Goal: Information Seeking & Learning: Find specific fact

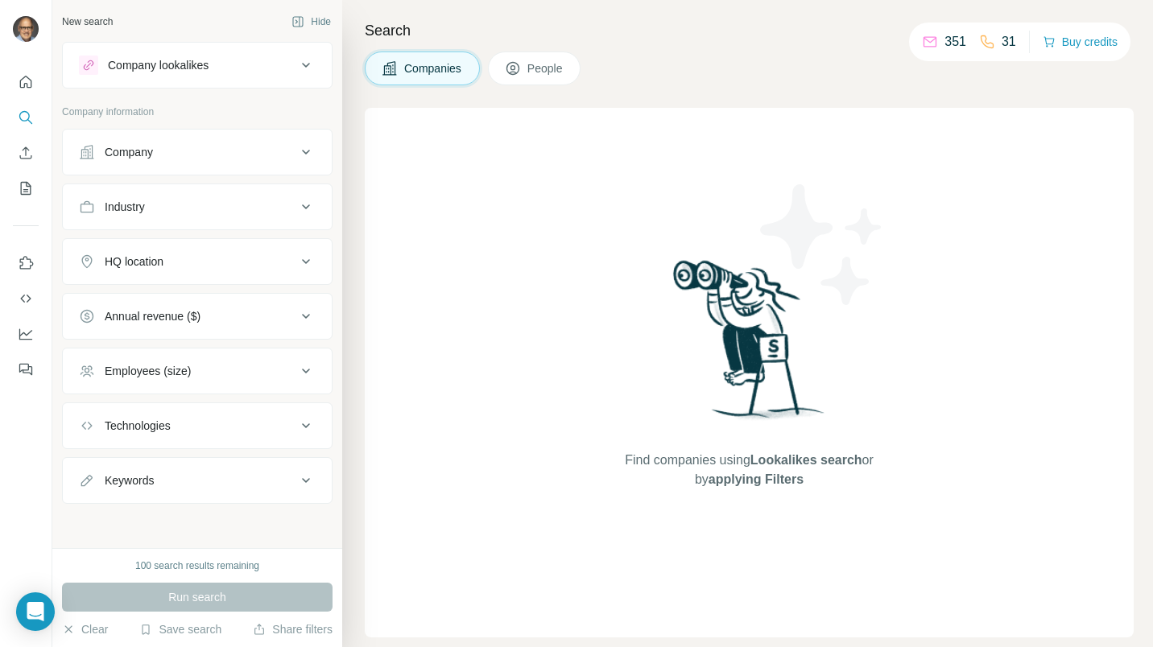
click at [282, 149] on div "Company" at bounding box center [187, 152] width 217 height 16
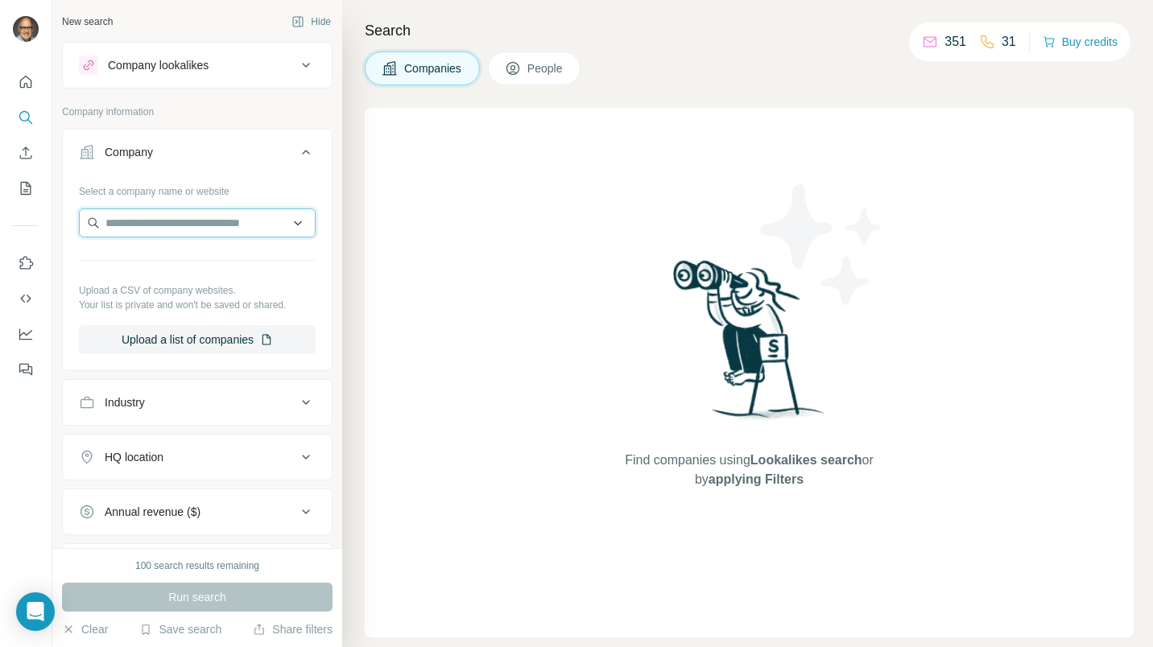
click at [181, 212] on input "text" at bounding box center [197, 223] width 237 height 29
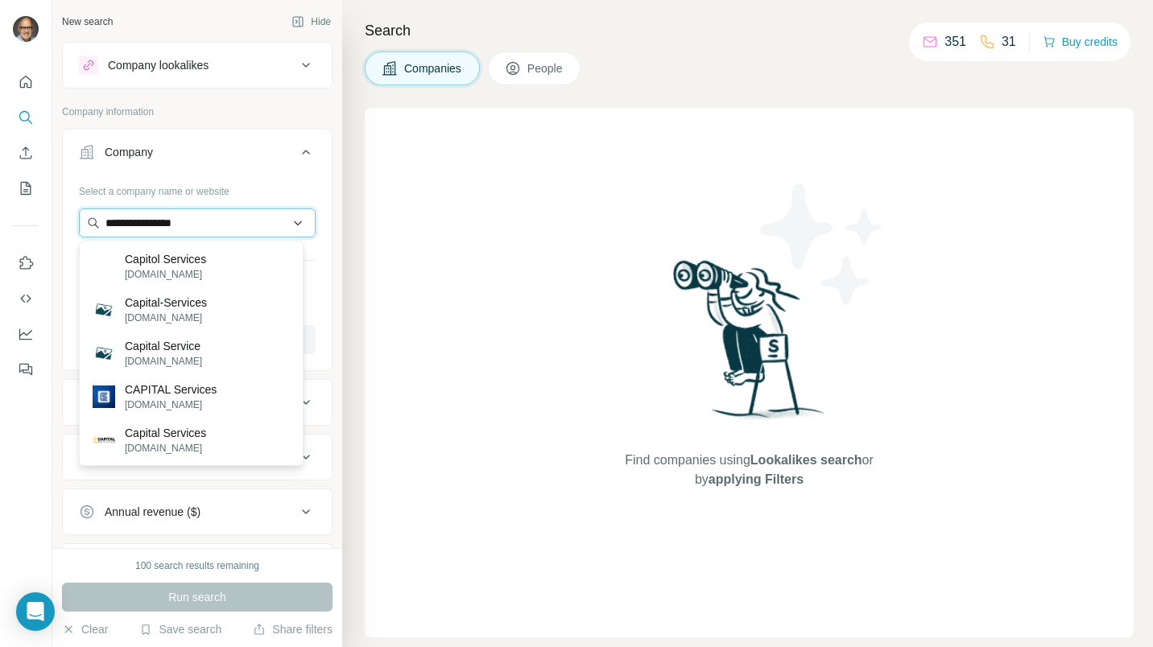
click at [234, 225] on input "**********" at bounding box center [197, 223] width 237 height 29
type input "**********"
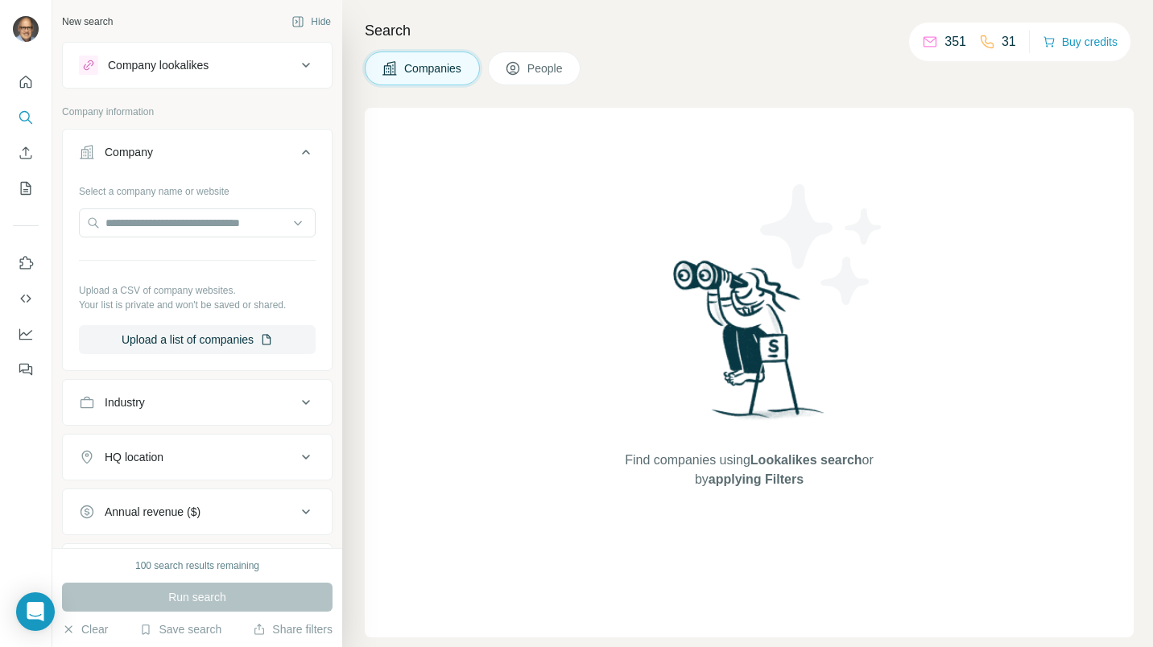
click at [12, 491] on div at bounding box center [26, 323] width 52 height 647
click at [156, 226] on input "text" at bounding box center [197, 223] width 237 height 29
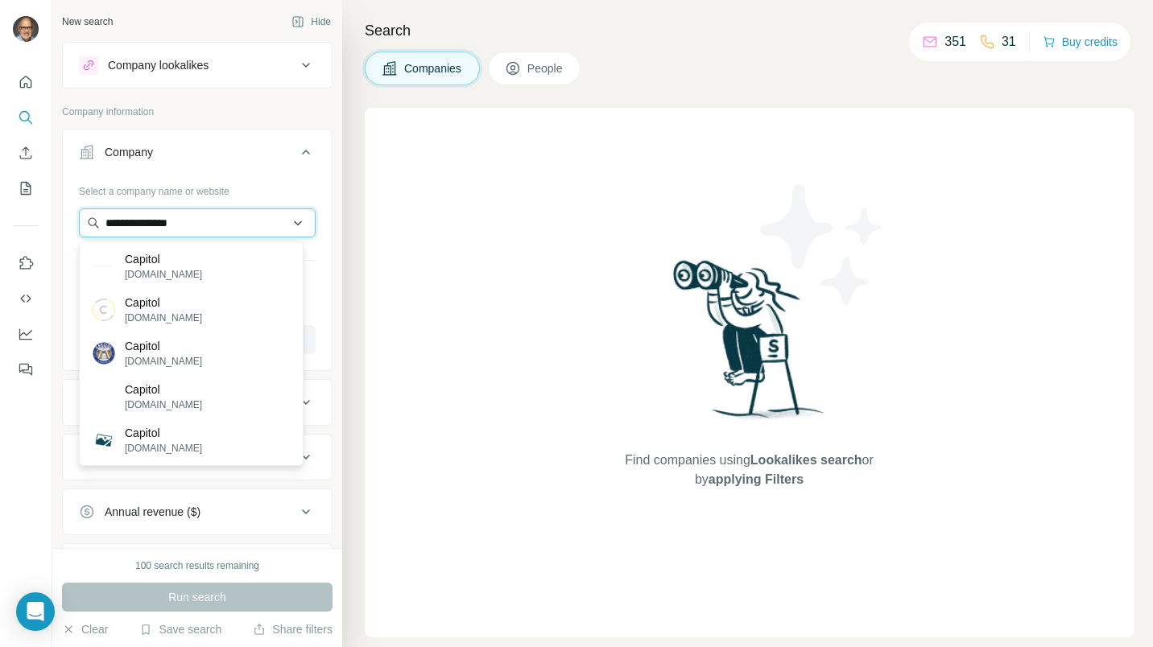
type input "**********"
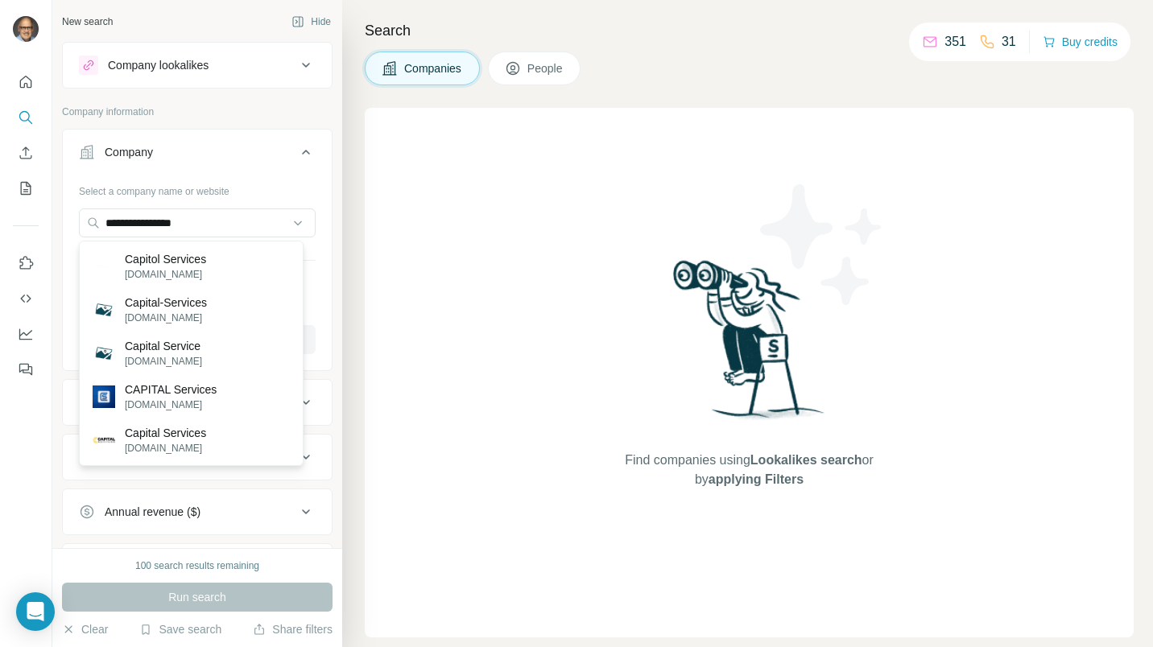
click at [49, 491] on div at bounding box center [26, 323] width 52 height 647
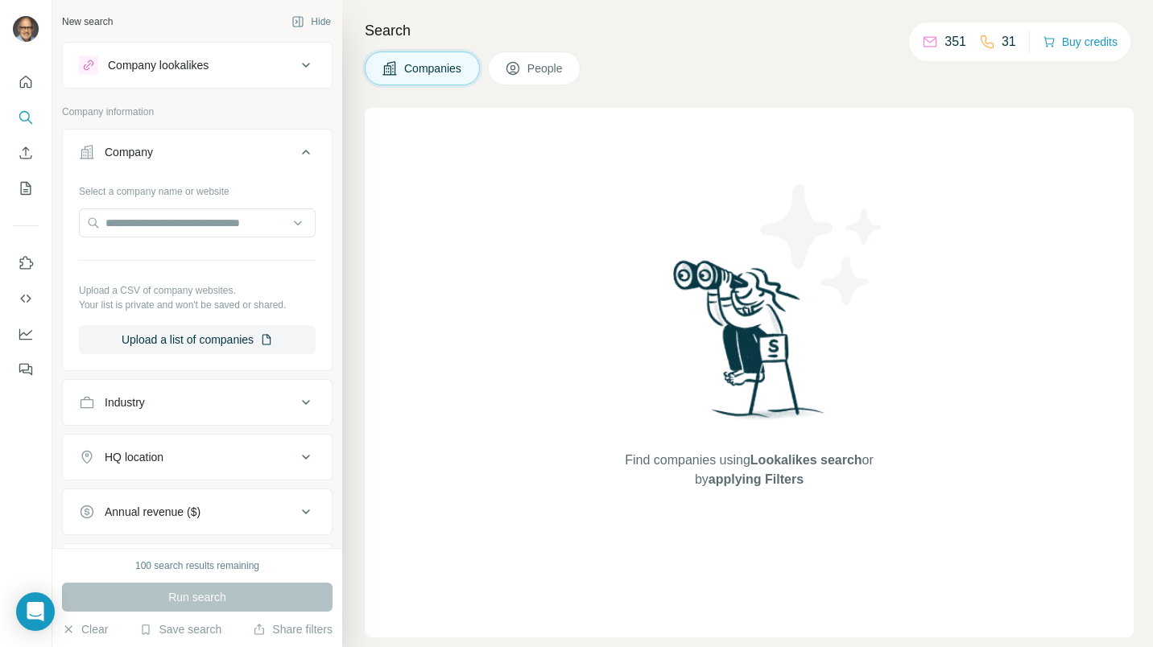
click at [234, 460] on div "HQ location" at bounding box center [187, 457] width 217 height 16
click at [238, 498] on input "text" at bounding box center [197, 497] width 237 height 29
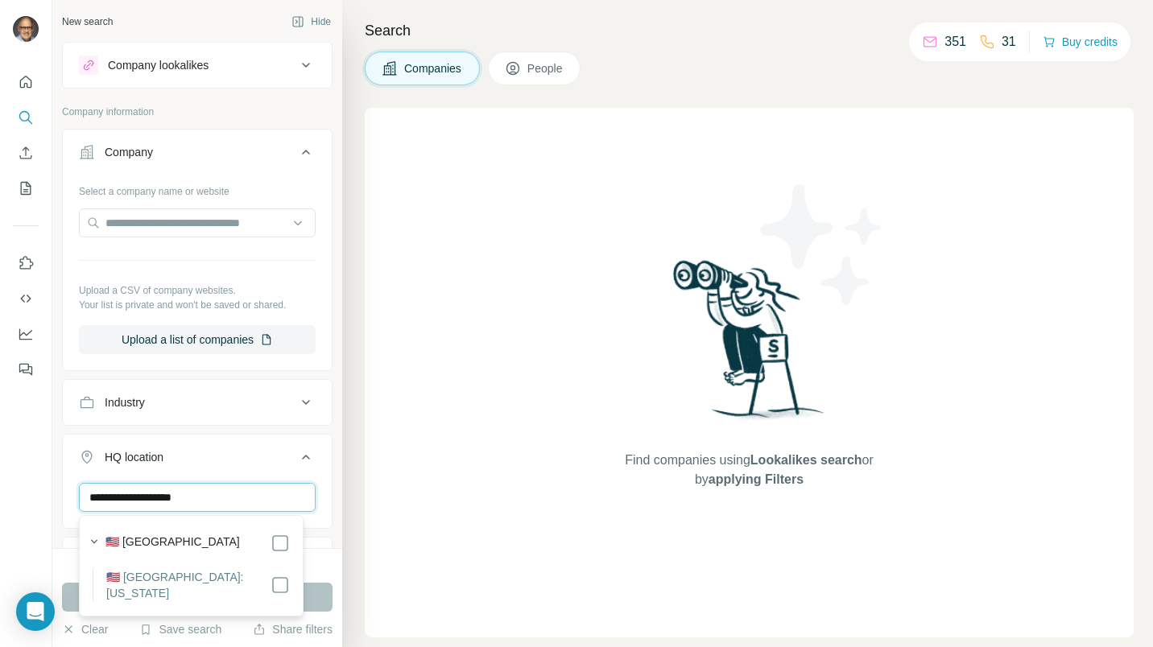
type input "**********"
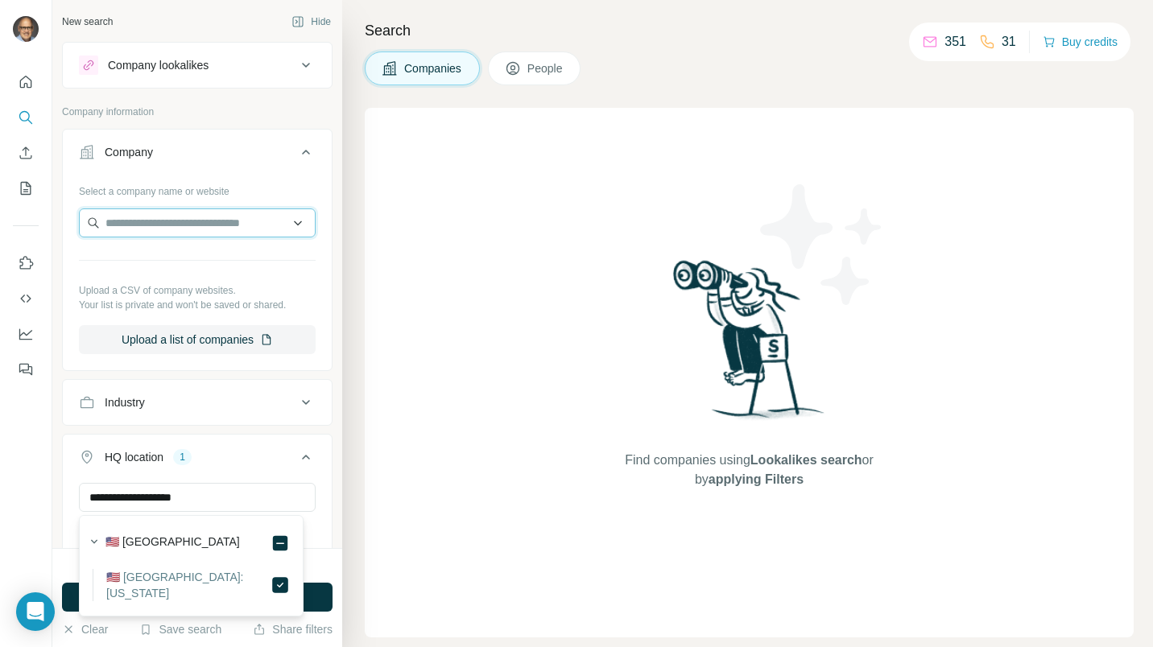
click at [179, 224] on input "text" at bounding box center [197, 223] width 237 height 29
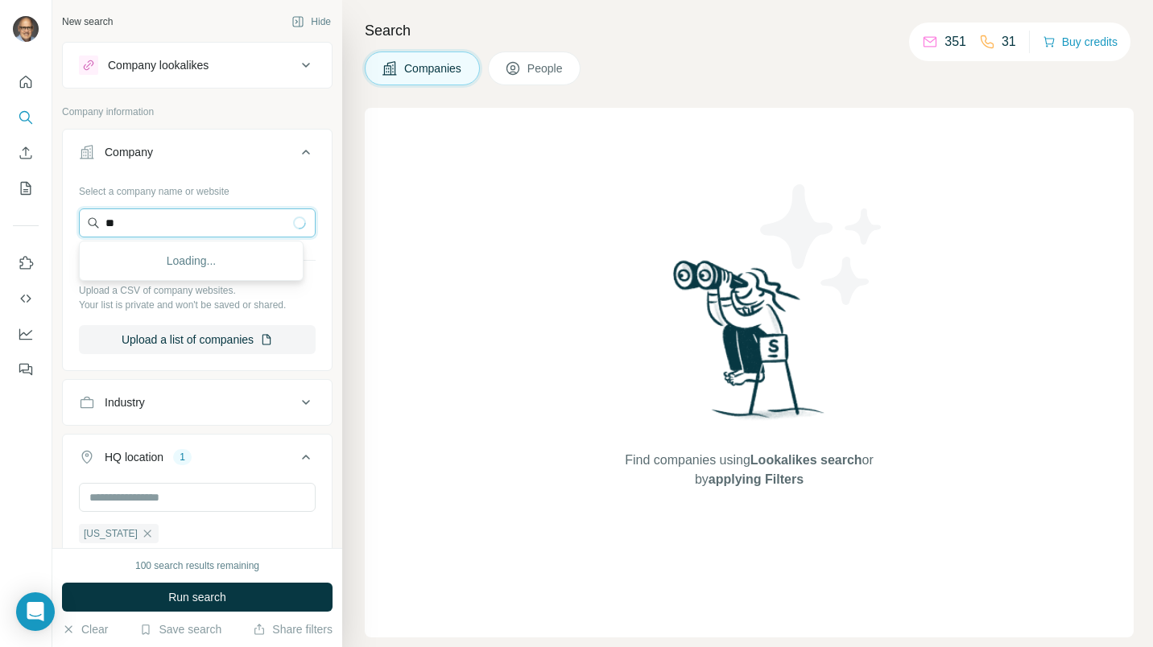
type input "*"
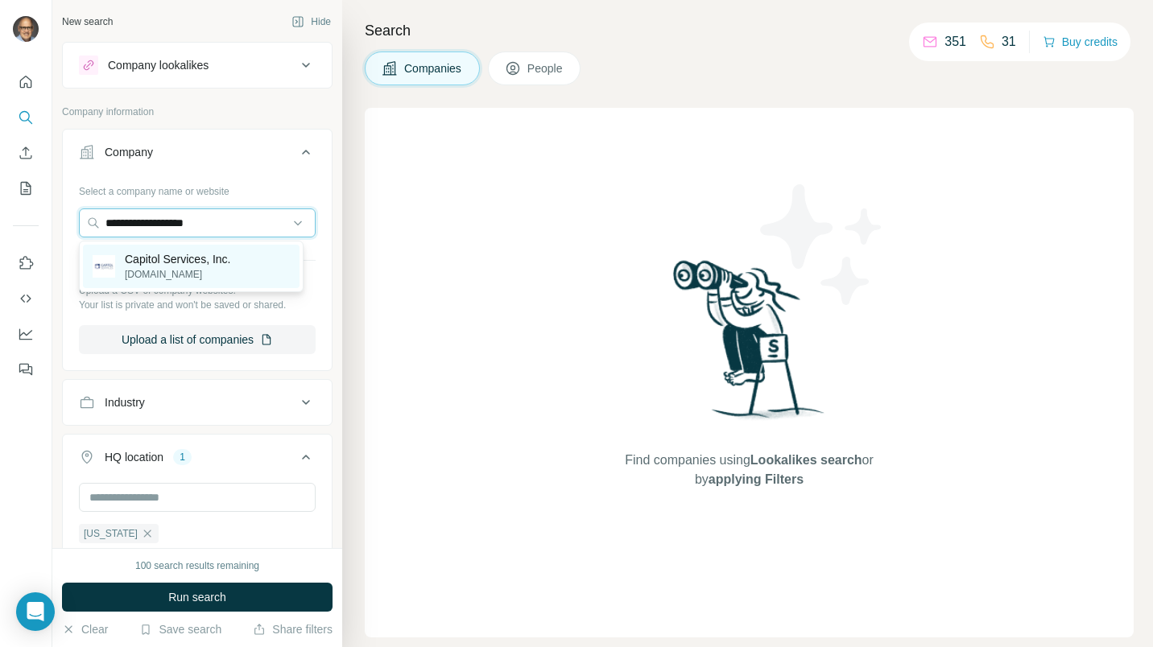
type input "**********"
click at [190, 282] on div "Capitol Services, Inc. [DOMAIN_NAME]" at bounding box center [191, 266] width 217 height 43
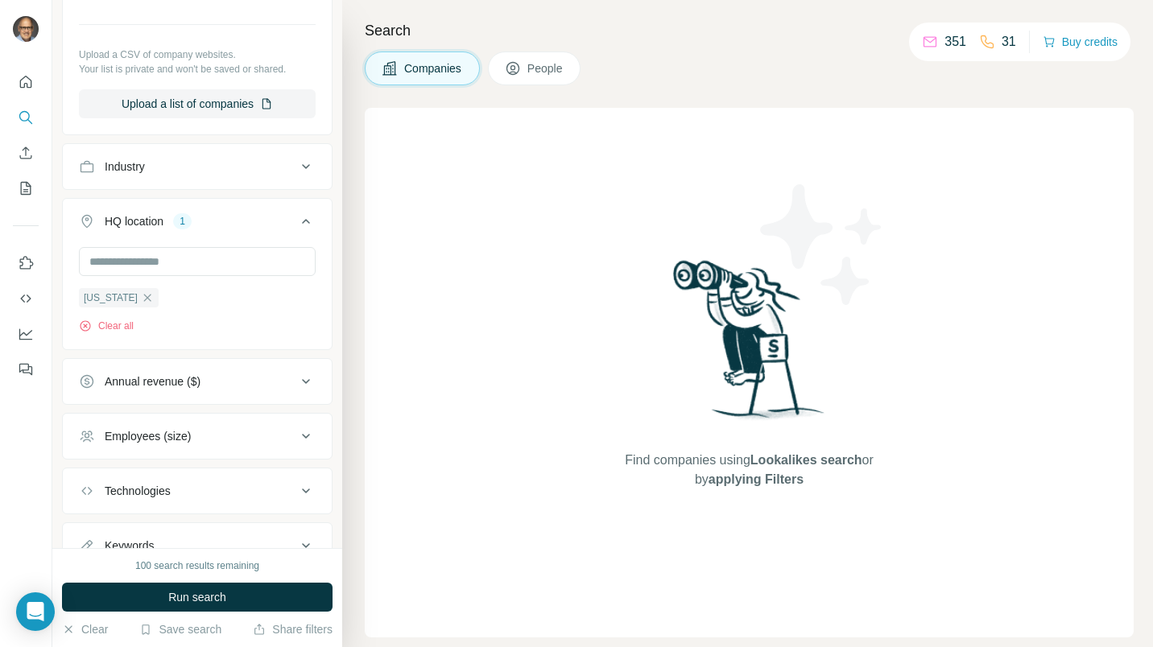
scroll to position [358, 0]
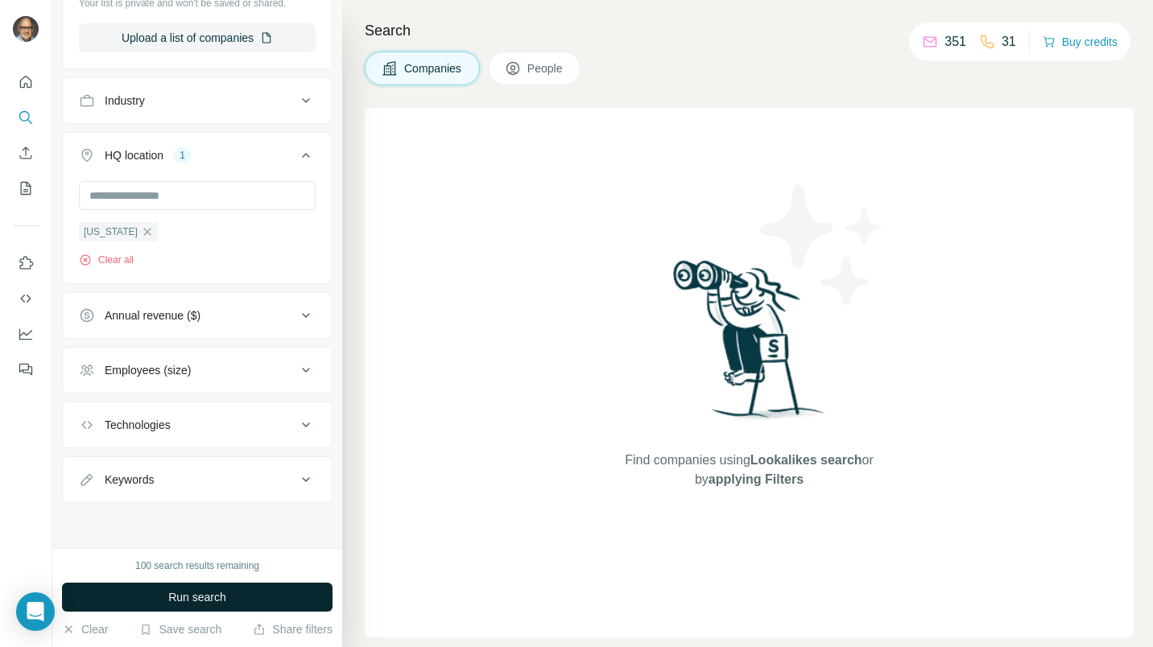
click at [237, 598] on button "Run search" at bounding box center [197, 597] width 271 height 29
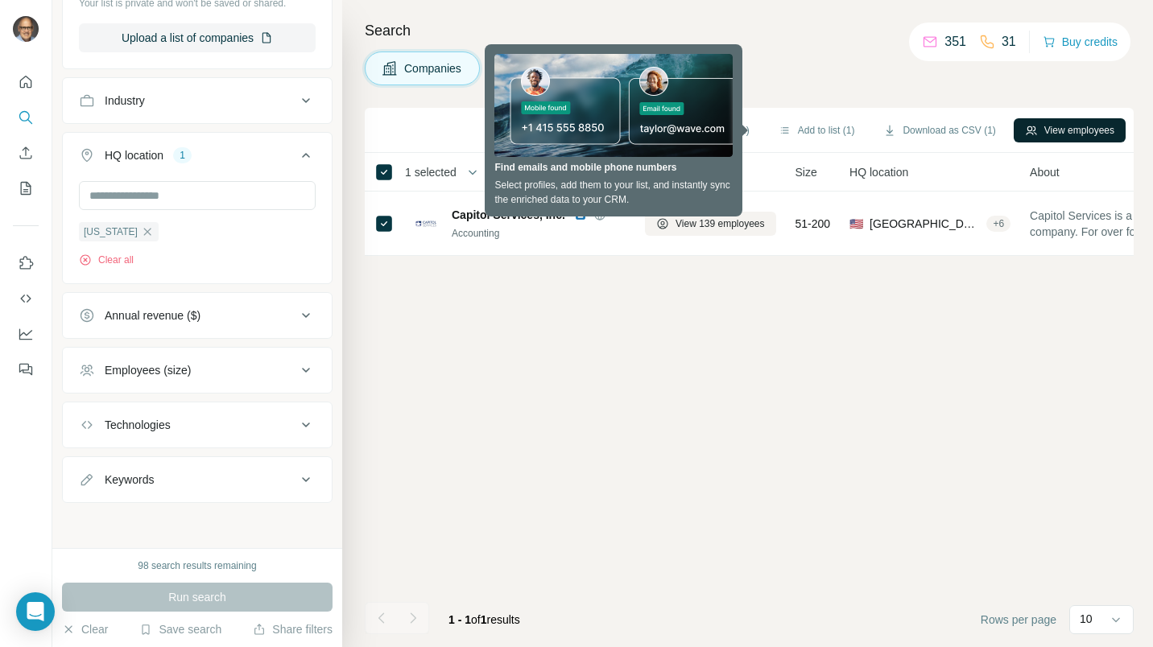
click at [1102, 134] on button "View employees" at bounding box center [1070, 130] width 112 height 24
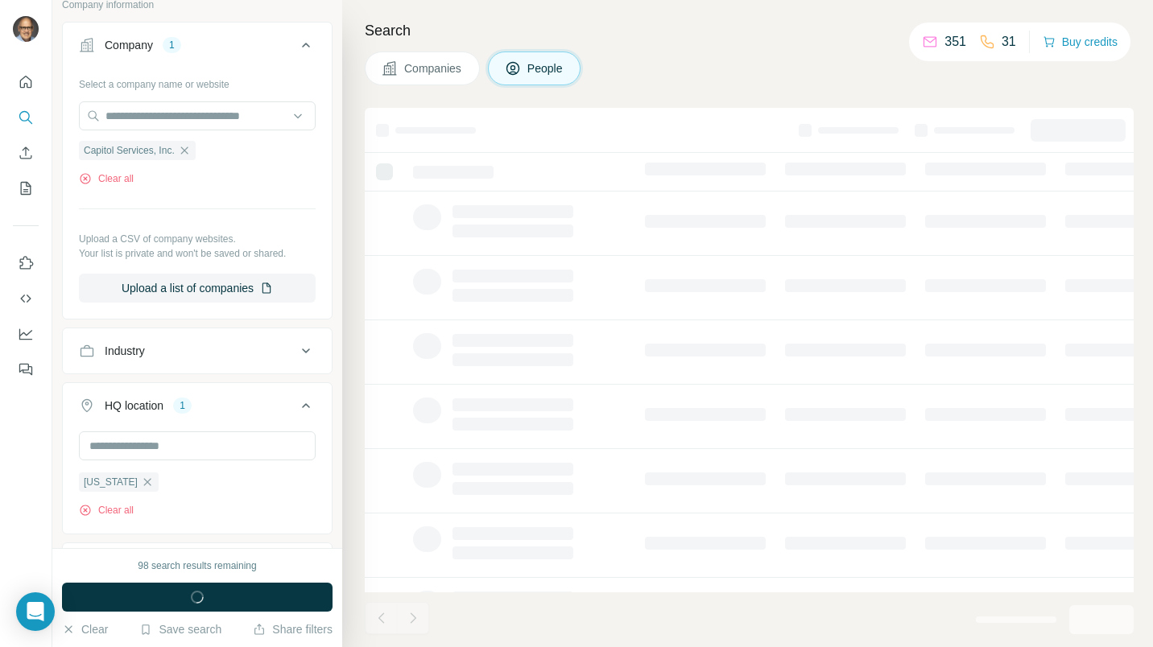
scroll to position [610, 0]
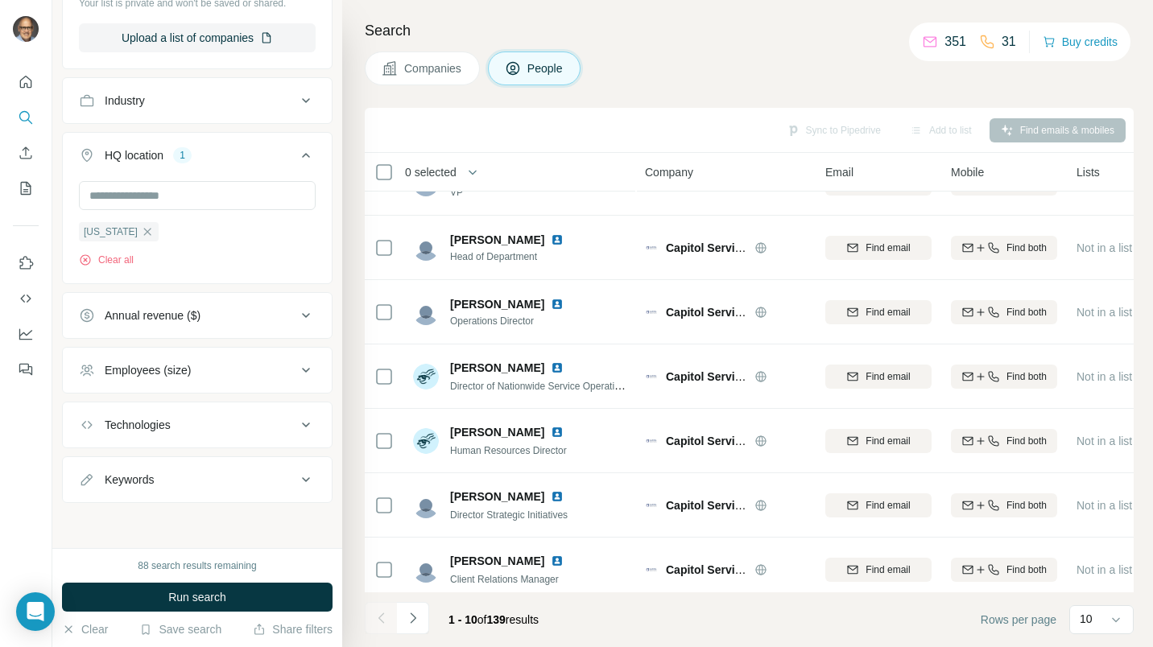
scroll to position [251, 0]
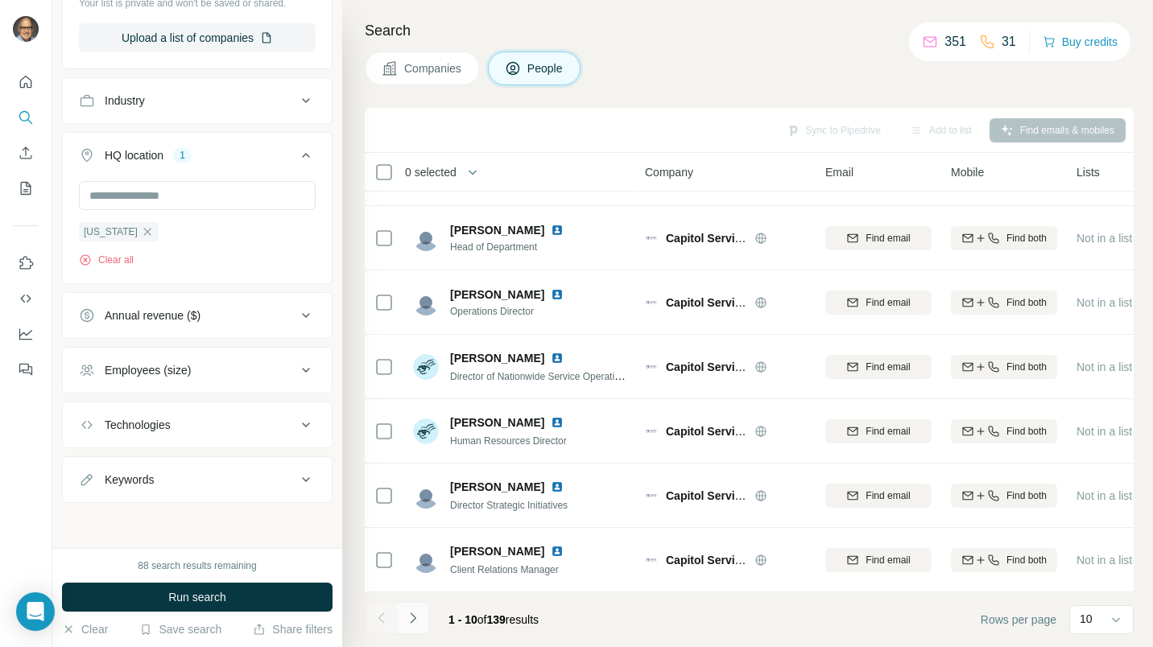
click at [418, 632] on button "Navigate to next page" at bounding box center [413, 618] width 32 height 32
click at [424, 634] on button "Navigate to next page" at bounding box center [413, 618] width 32 height 32
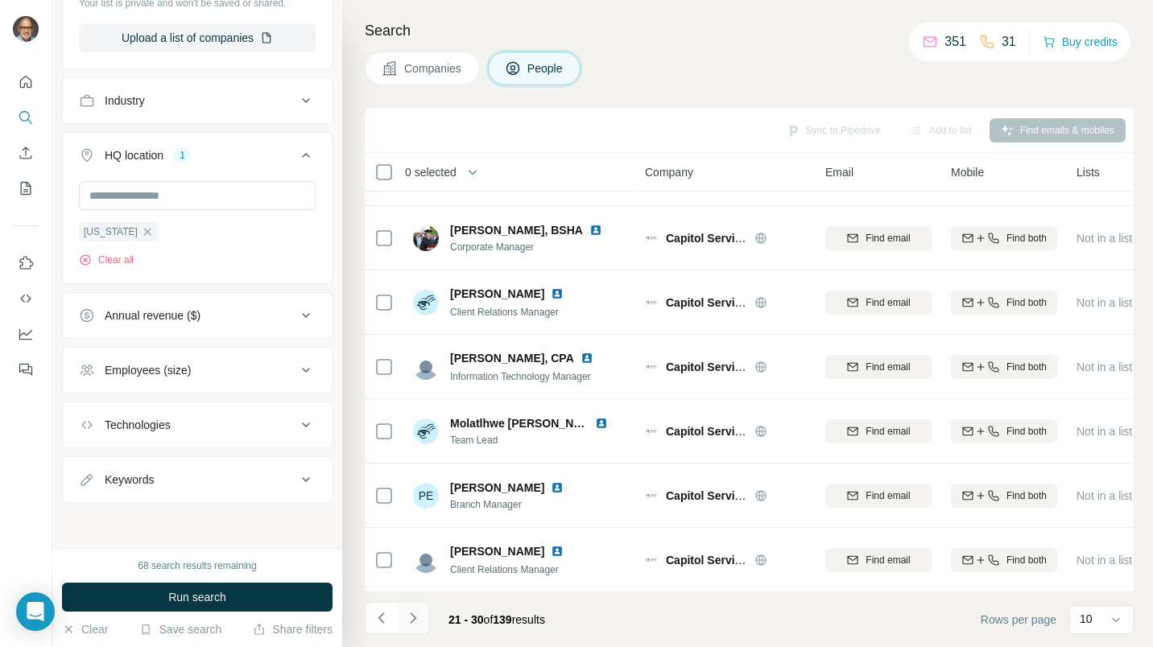
click at [423, 628] on button "Navigate to next page" at bounding box center [413, 618] width 32 height 32
click at [420, 634] on button "Navigate to next page" at bounding box center [413, 618] width 32 height 32
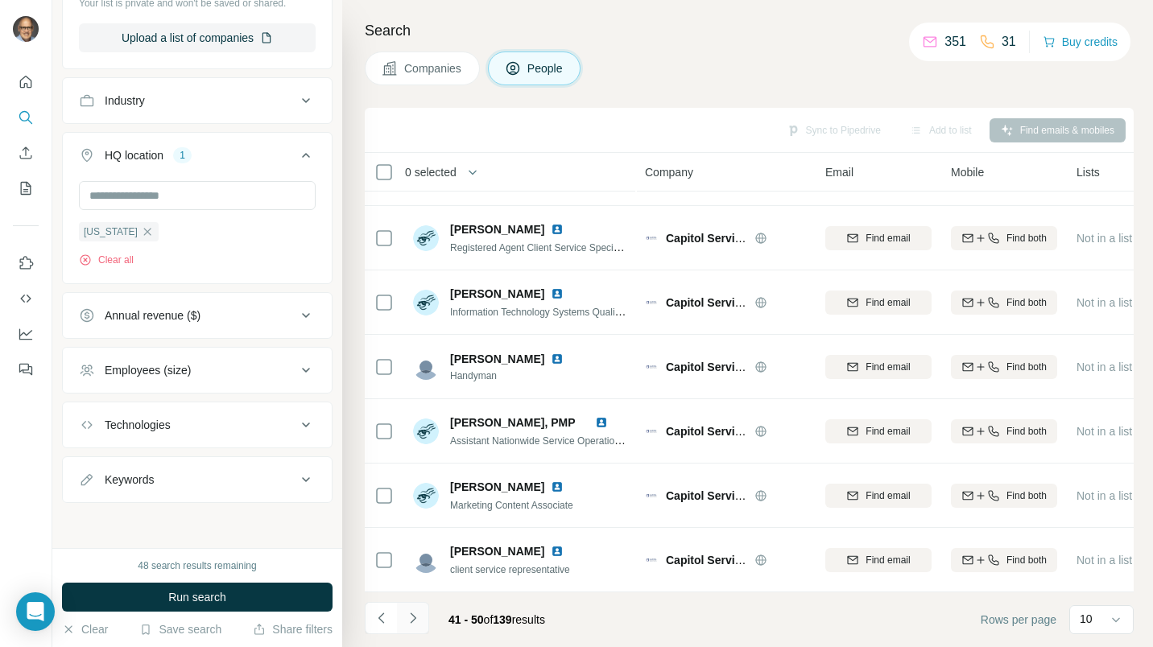
click at [419, 631] on button "Navigate to next page" at bounding box center [413, 618] width 32 height 32
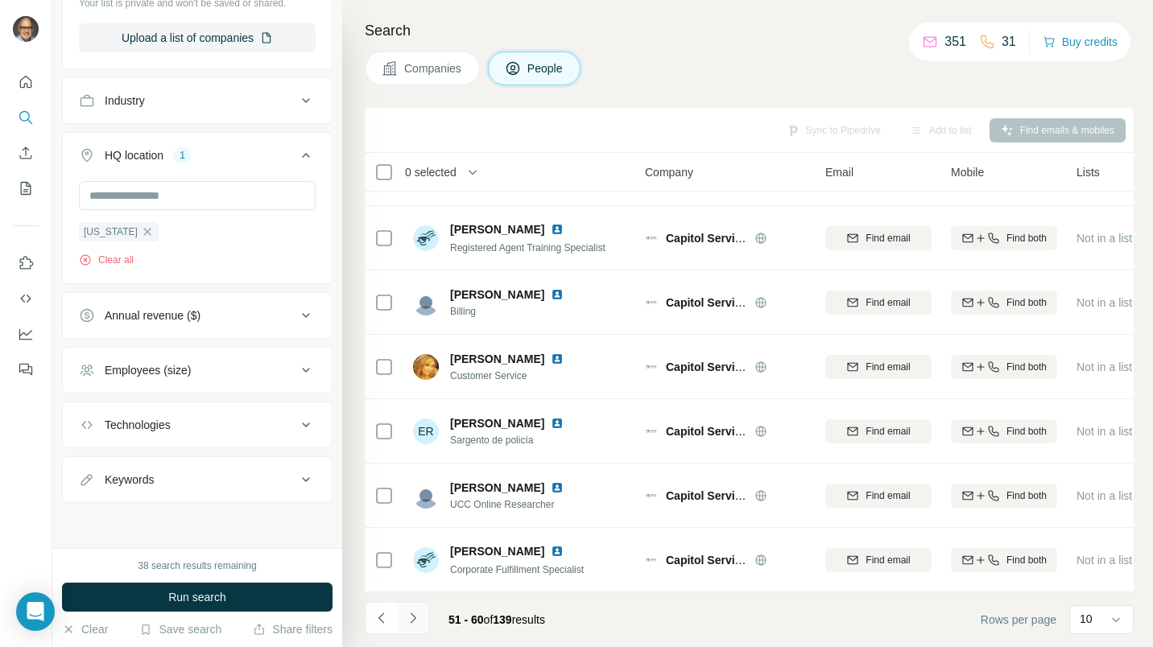
click at [420, 630] on button "Navigate to next page" at bounding box center [413, 618] width 32 height 32
click at [420, 631] on button "Navigate to next page" at bounding box center [413, 618] width 32 height 32
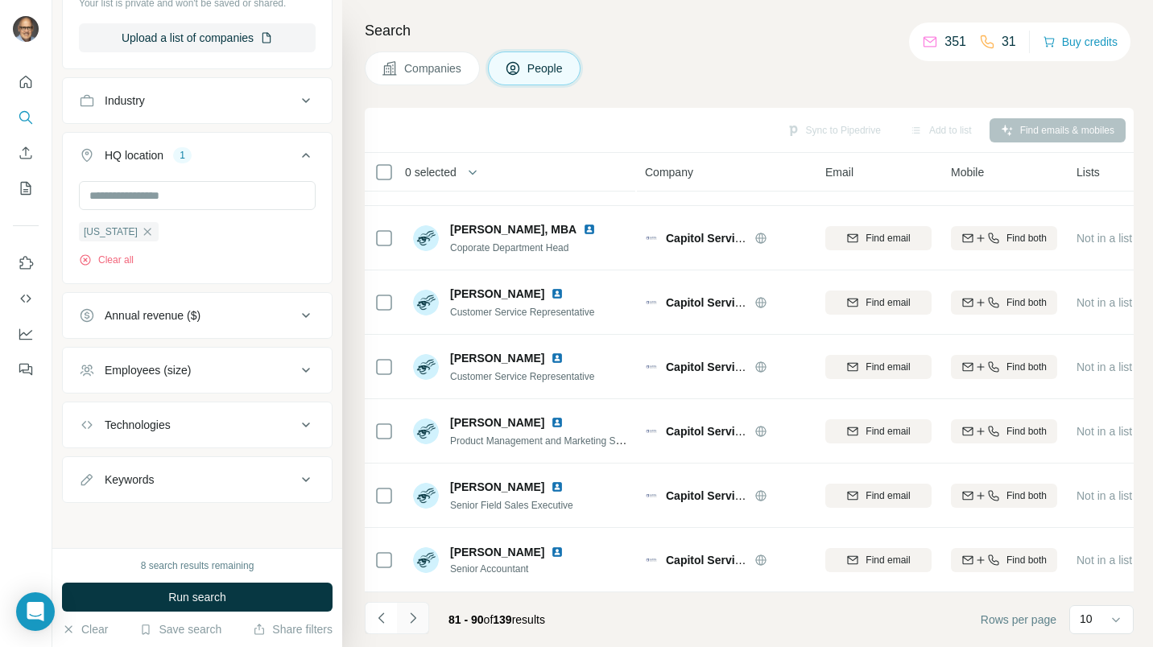
click at [424, 629] on button "Navigate to next page" at bounding box center [413, 618] width 32 height 32
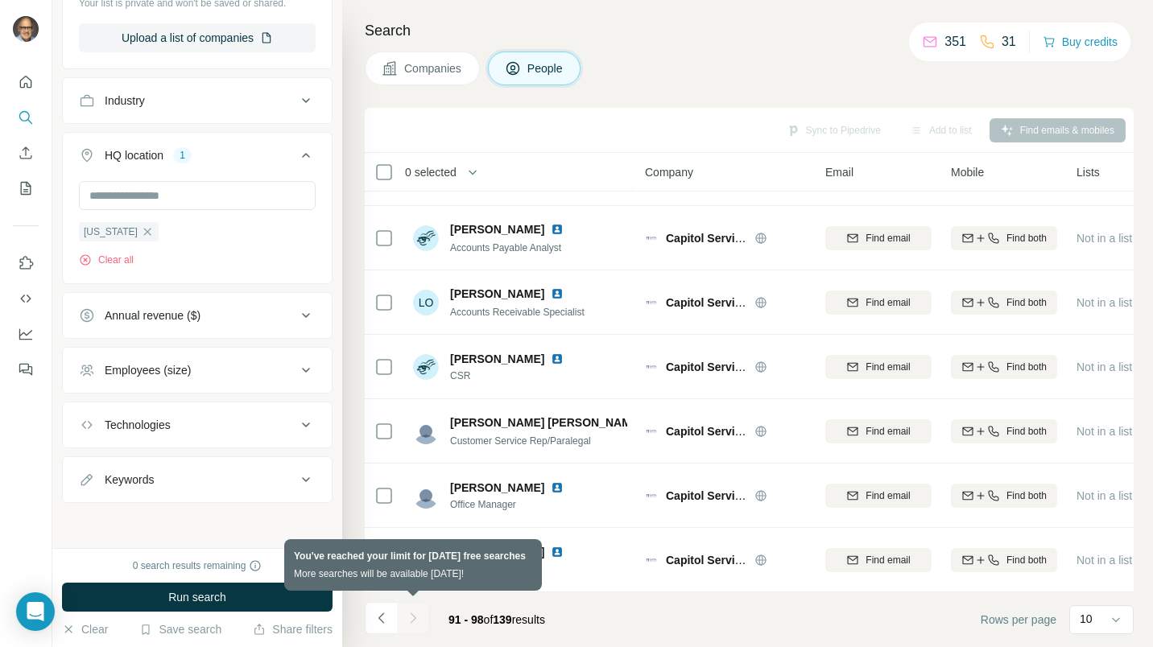
click at [755, 84] on div "Companies People" at bounding box center [749, 69] width 769 height 34
